Goal: Task Accomplishment & Management: Use online tool/utility

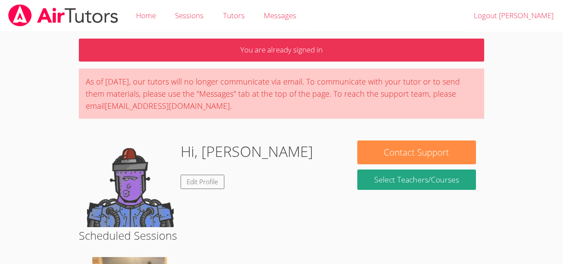
scroll to position [1, 0]
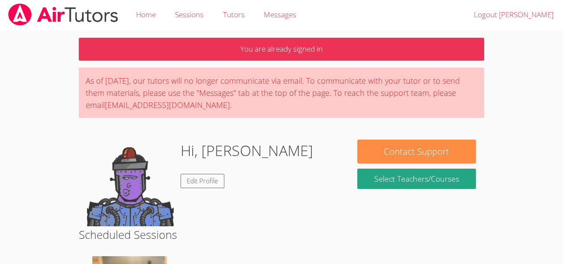
drag, startPoint x: 241, startPoint y: 233, endPoint x: 240, endPoint y: 227, distance: 5.7
click at [240, 227] on h2 "Scheduled Sessions" at bounding box center [281, 234] width 405 height 16
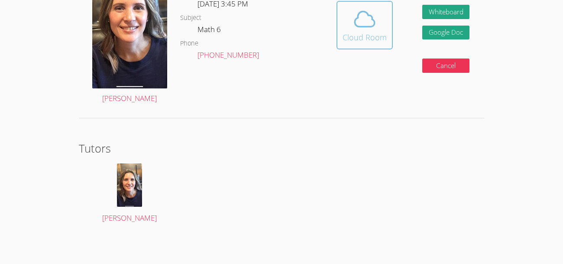
click at [353, 12] on icon at bounding box center [364, 19] width 24 height 24
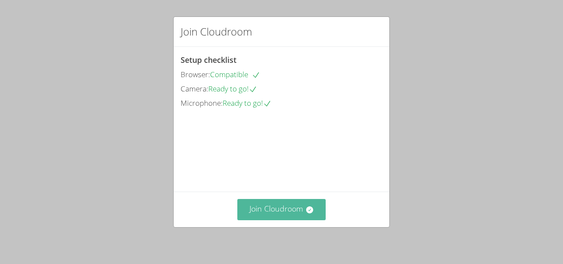
click at [310, 214] on button "Join Cloudroom" at bounding box center [281, 209] width 89 height 21
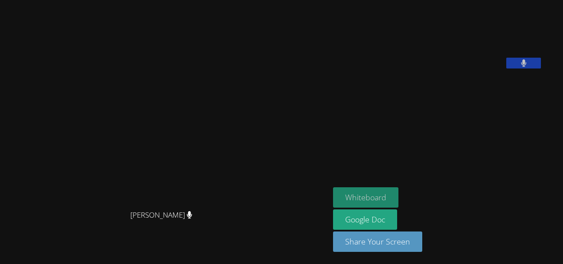
click at [345, 204] on button "Whiteboard" at bounding box center [365, 197] width 65 height 20
